Goal: Navigation & Orientation: Find specific page/section

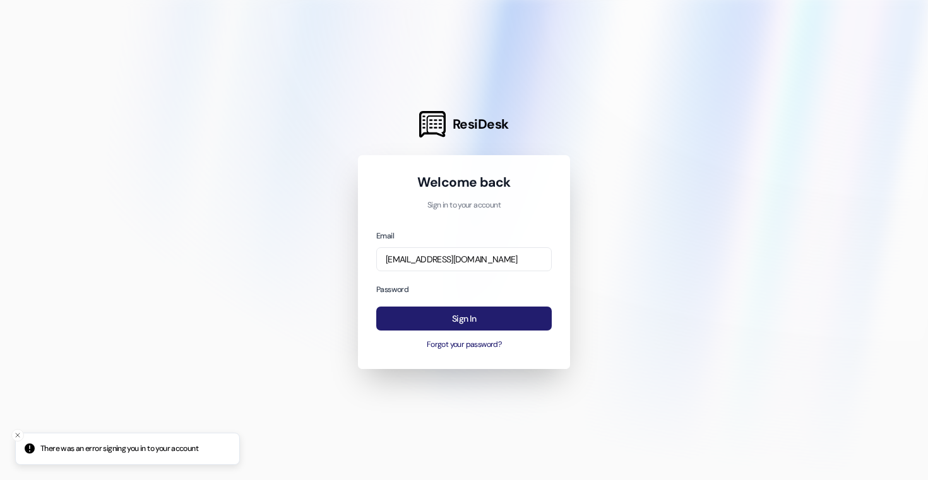
click at [465, 313] on button "Sign In" at bounding box center [463, 319] width 175 height 25
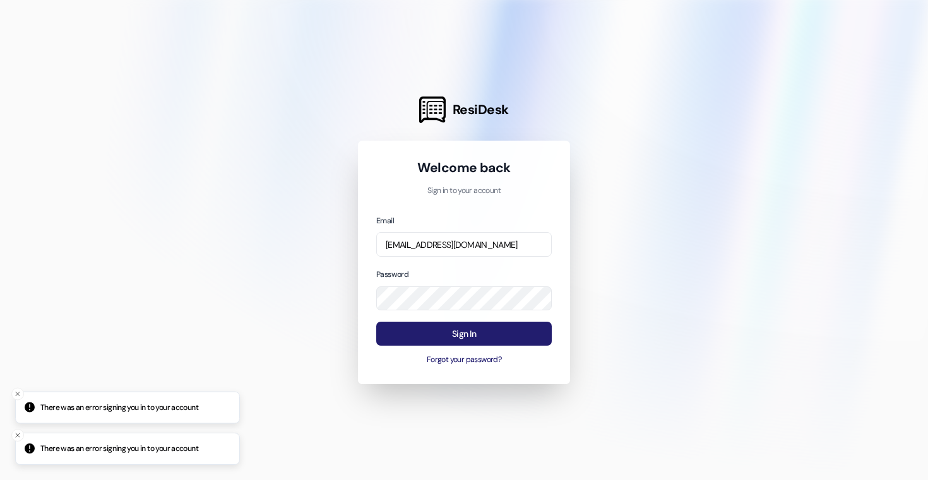
click at [467, 338] on button "Sign In" at bounding box center [463, 334] width 175 height 25
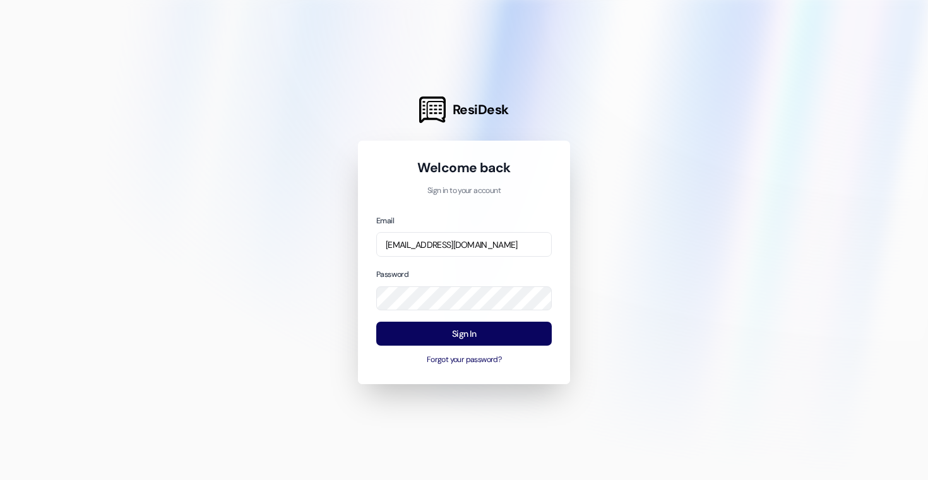
click at [453, 346] on div "Sign In Forgot your password?" at bounding box center [463, 344] width 175 height 44
click at [455, 336] on button "Sign In" at bounding box center [463, 334] width 175 height 25
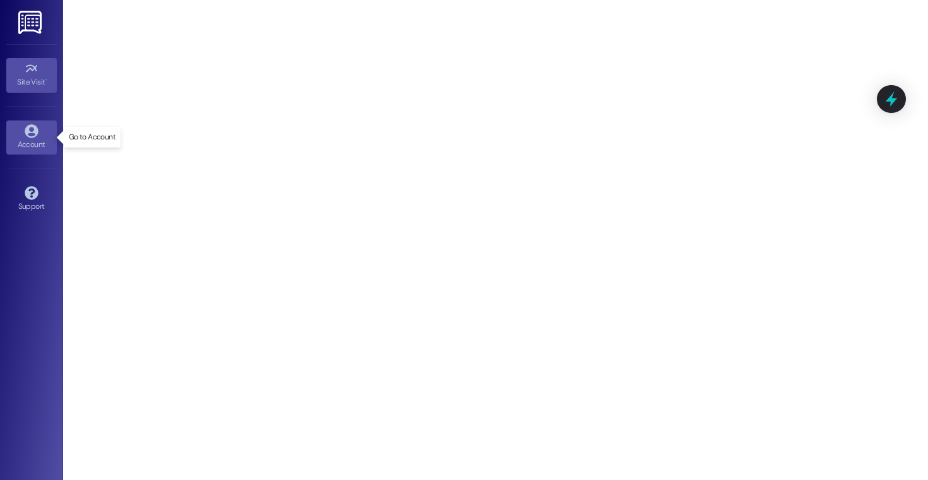
drag, startPoint x: 33, startPoint y: 135, endPoint x: 46, endPoint y: 134, distance: 12.6
click at [33, 135] on icon at bounding box center [32, 131] width 14 height 14
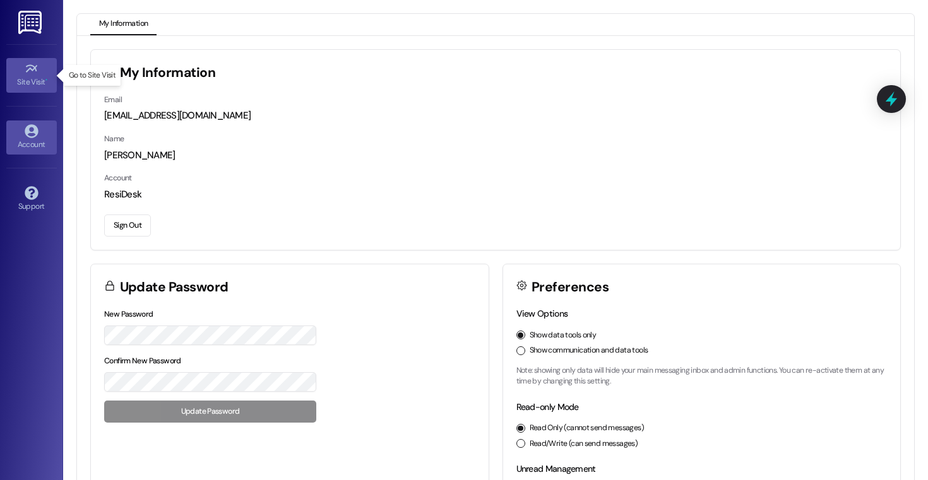
click at [26, 72] on icon at bounding box center [30, 69] width 11 height 8
